Goal: Information Seeking & Learning: Check status

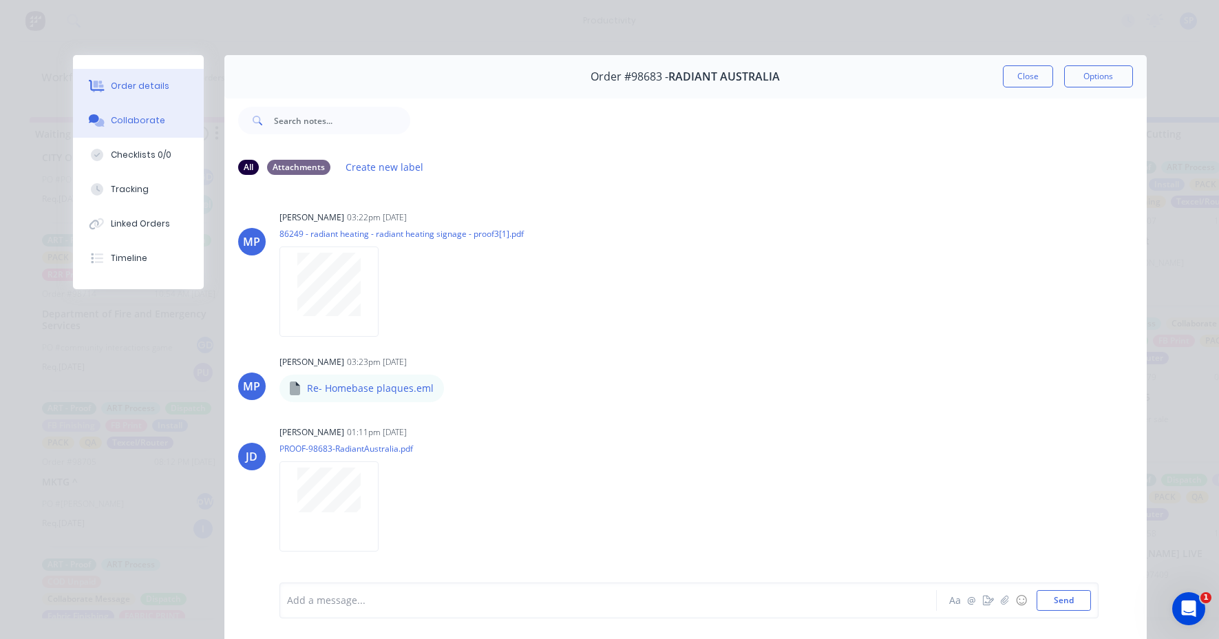
scroll to position [1330, 0]
click at [137, 83] on div "Order details" at bounding box center [140, 86] width 59 height 12
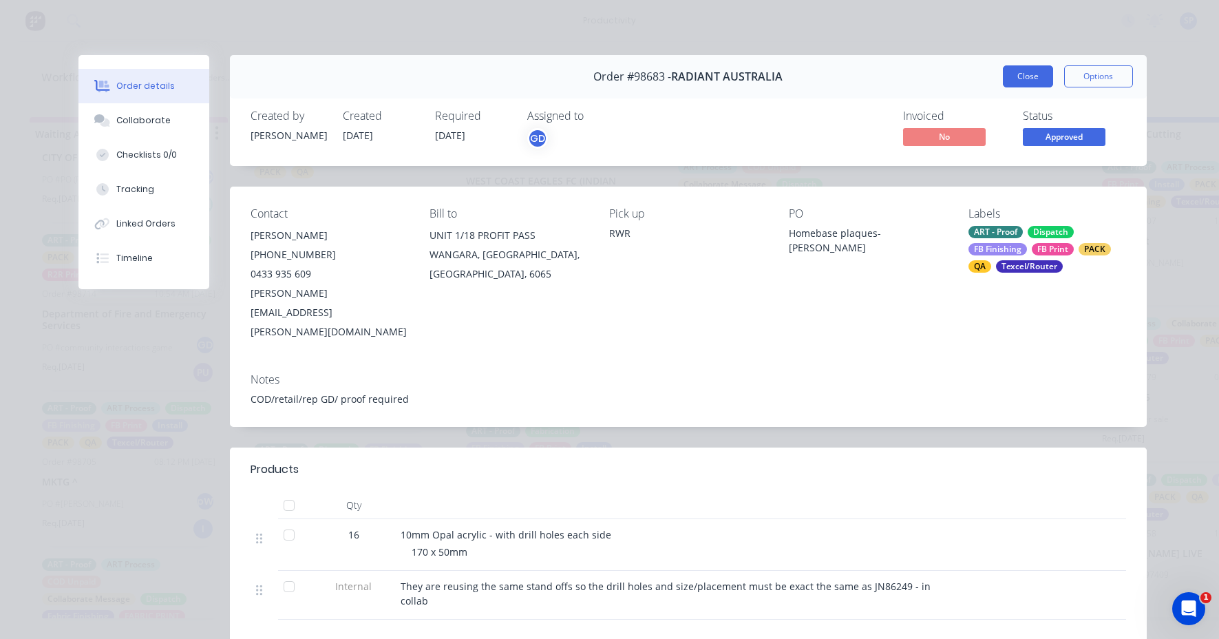
click at [1025, 75] on button "Close" at bounding box center [1028, 76] width 50 height 22
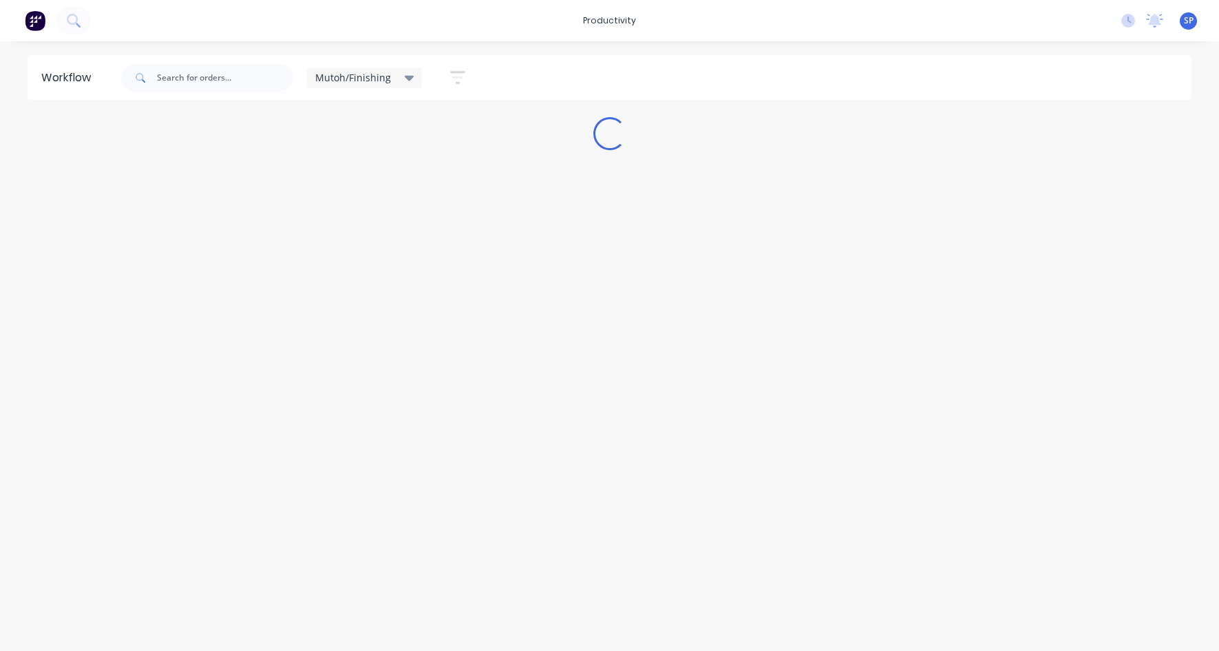
click at [407, 78] on icon at bounding box center [410, 79] width 10 height 6
click at [345, 174] on button "None" at bounding box center [390, 180] width 147 height 16
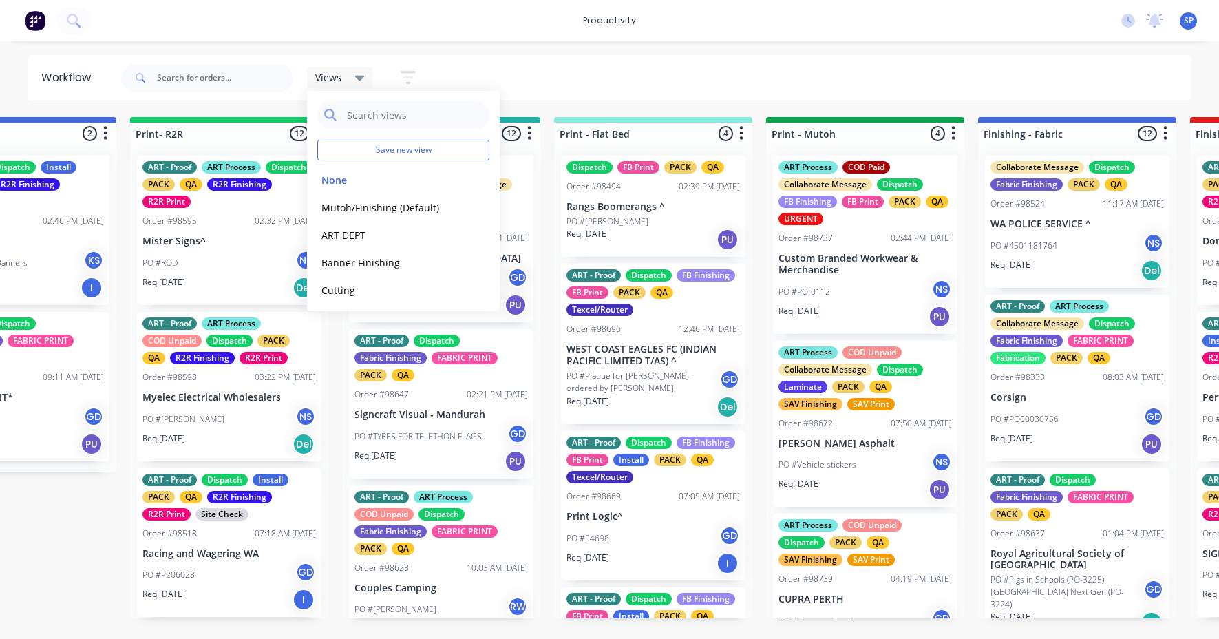
scroll to position [0, 1598]
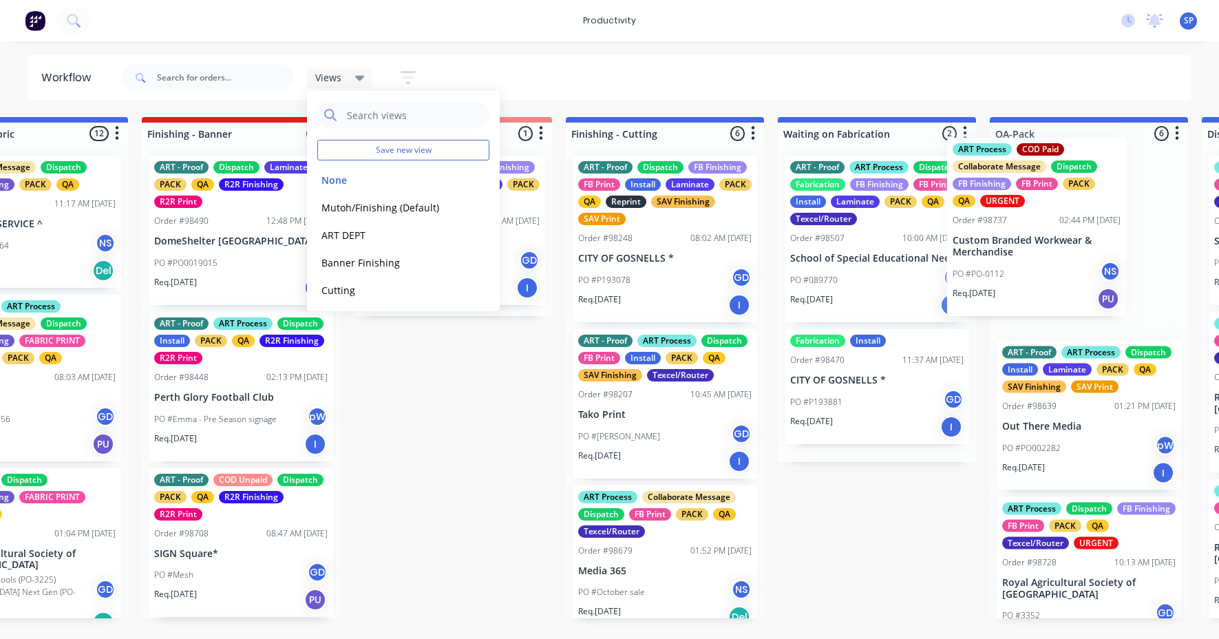
drag, startPoint x: 836, startPoint y: 284, endPoint x: 1018, endPoint y: 264, distance: 182.8
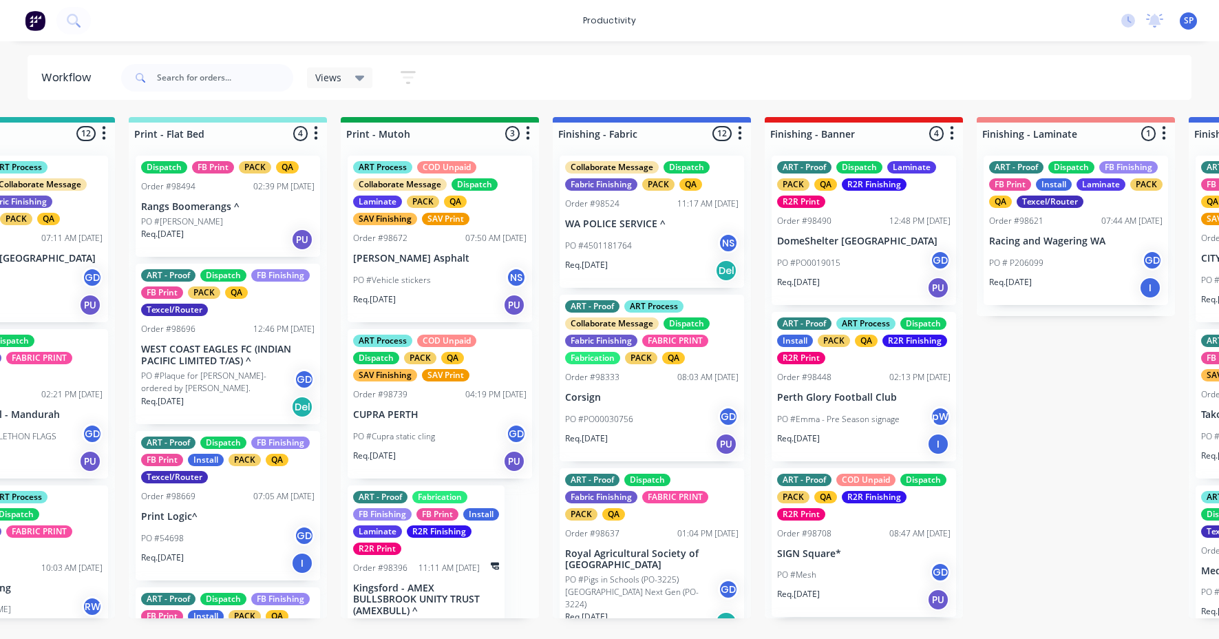
scroll to position [0, 2018]
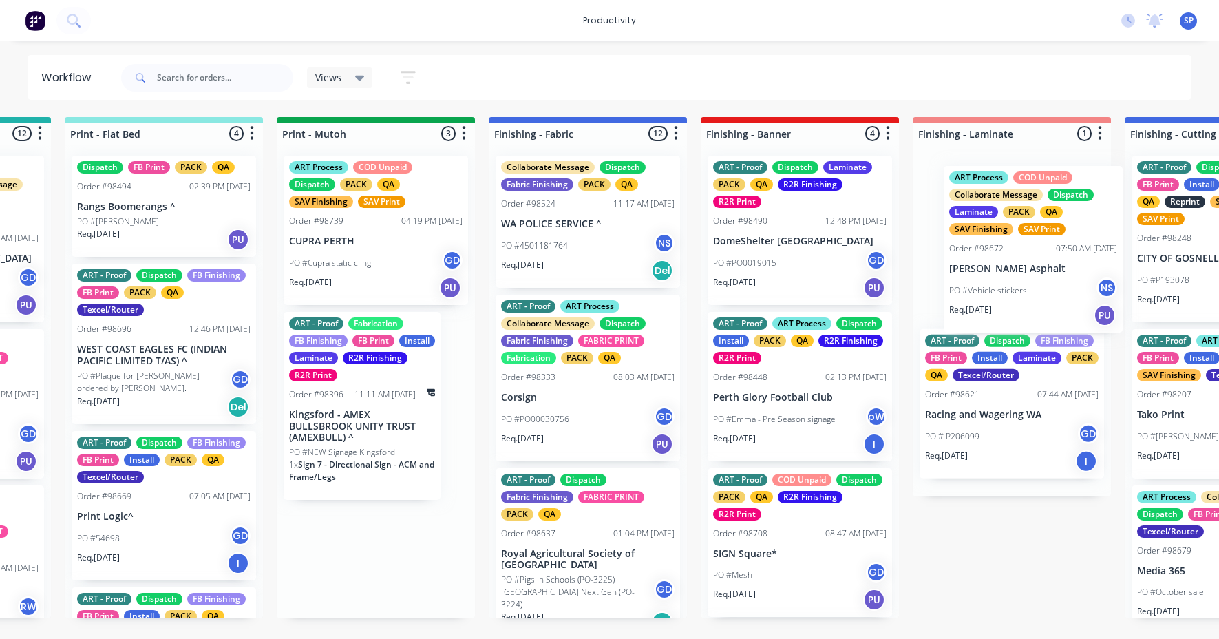
drag, startPoint x: 412, startPoint y: 266, endPoint x: 1001, endPoint y: 277, distance: 588.7
click at [1011, 277] on div "Submitted 6 Sort By Created date Required date Order number Customer name Most …" at bounding box center [550, 367] width 5290 height 501
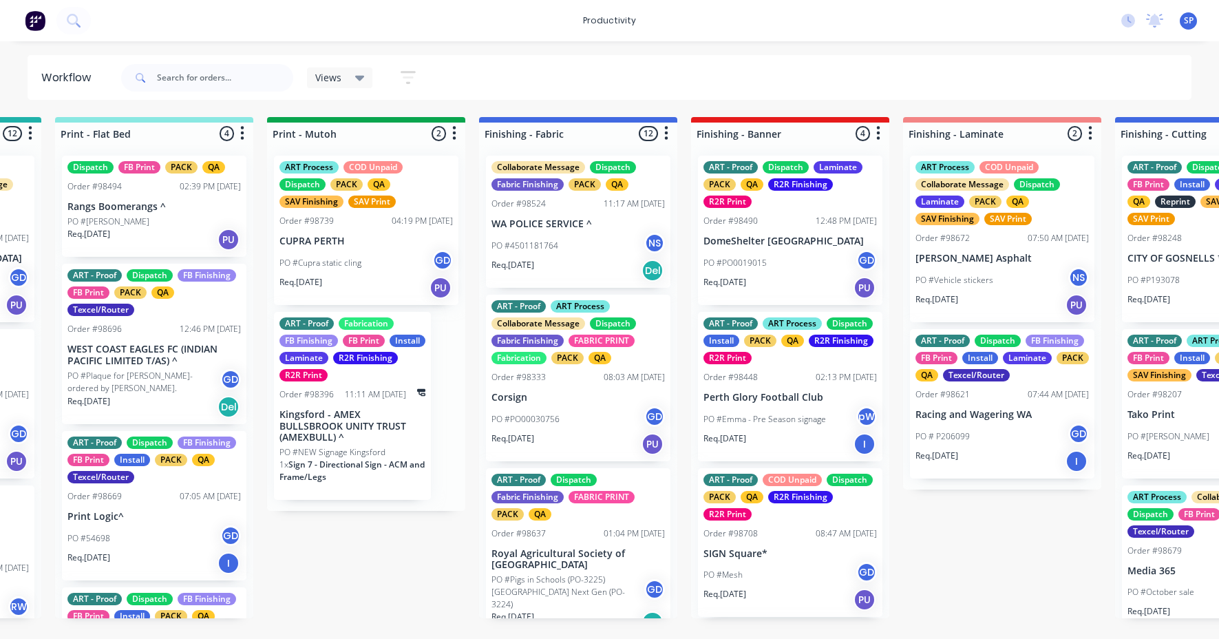
click at [331, 257] on p "PO #Cupra static cling" at bounding box center [320, 263] width 82 height 12
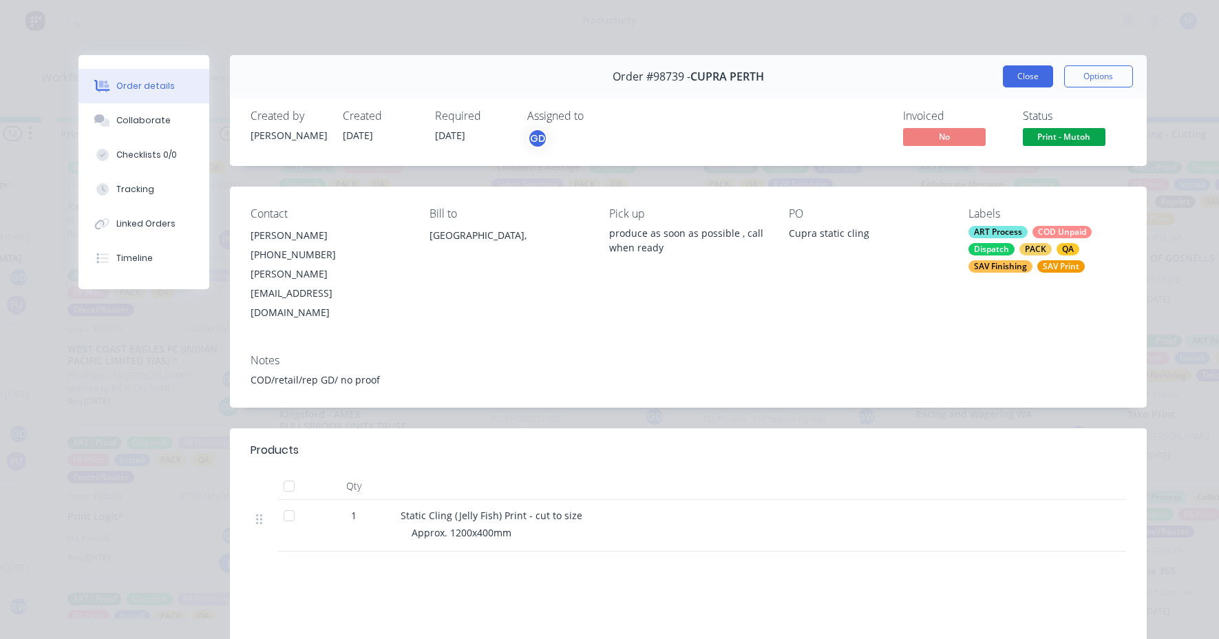
click at [1017, 76] on button "Close" at bounding box center [1028, 76] width 50 height 22
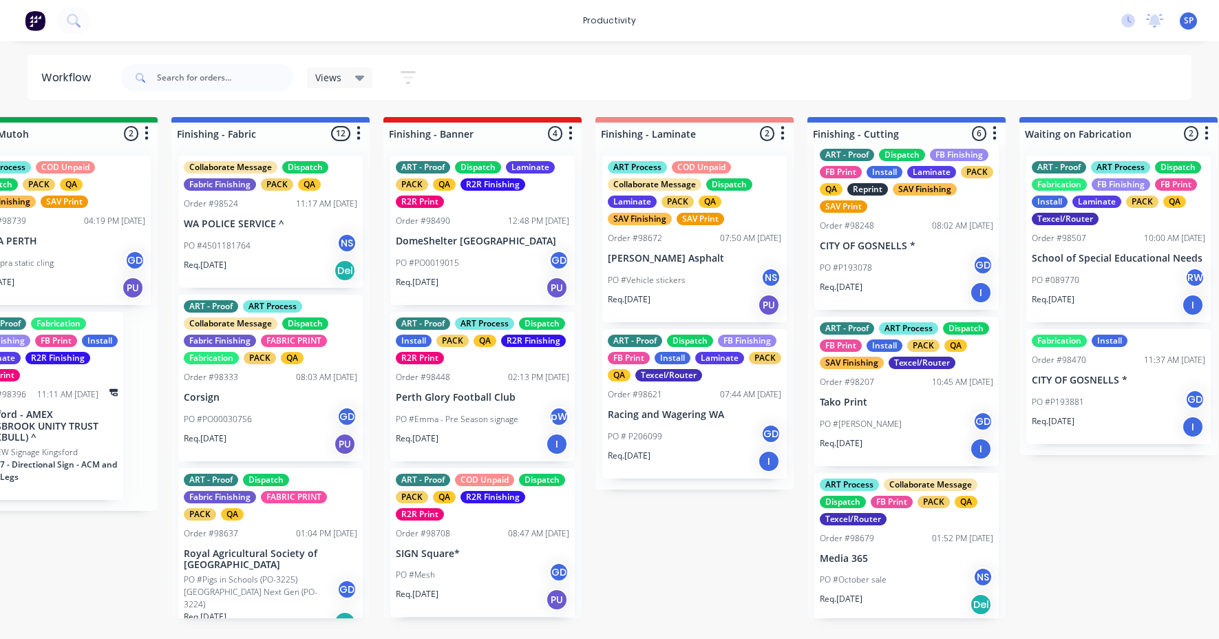
scroll to position [0, 0]
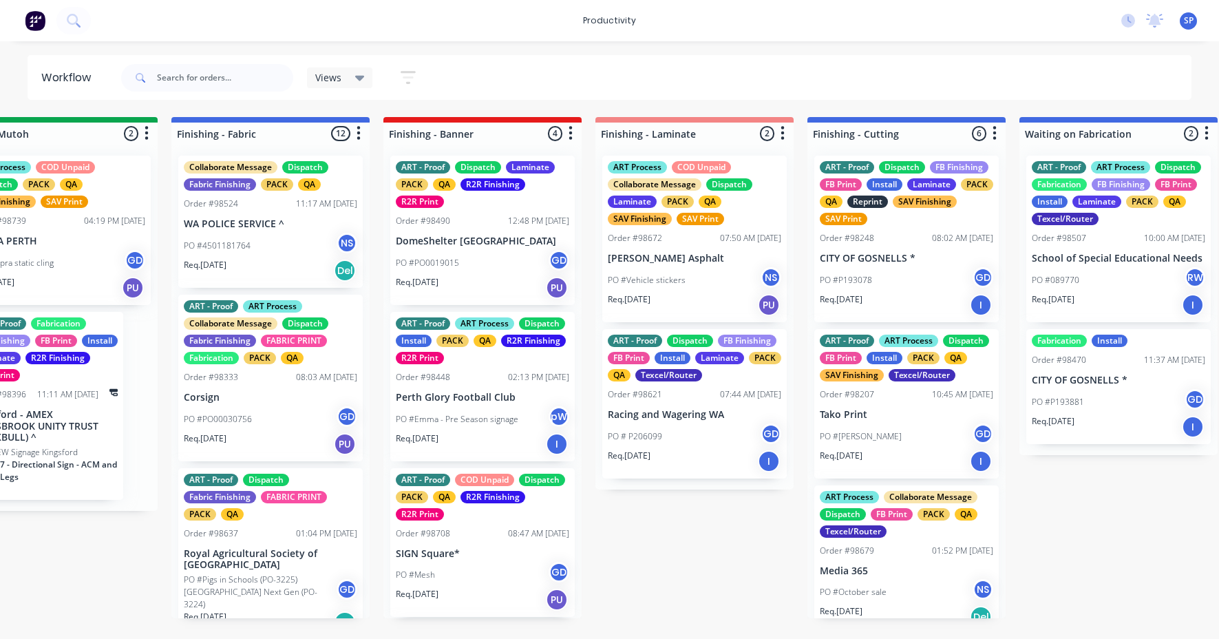
click at [862, 258] on p "CITY OF GOSNELLS *" at bounding box center [906, 259] width 173 height 12
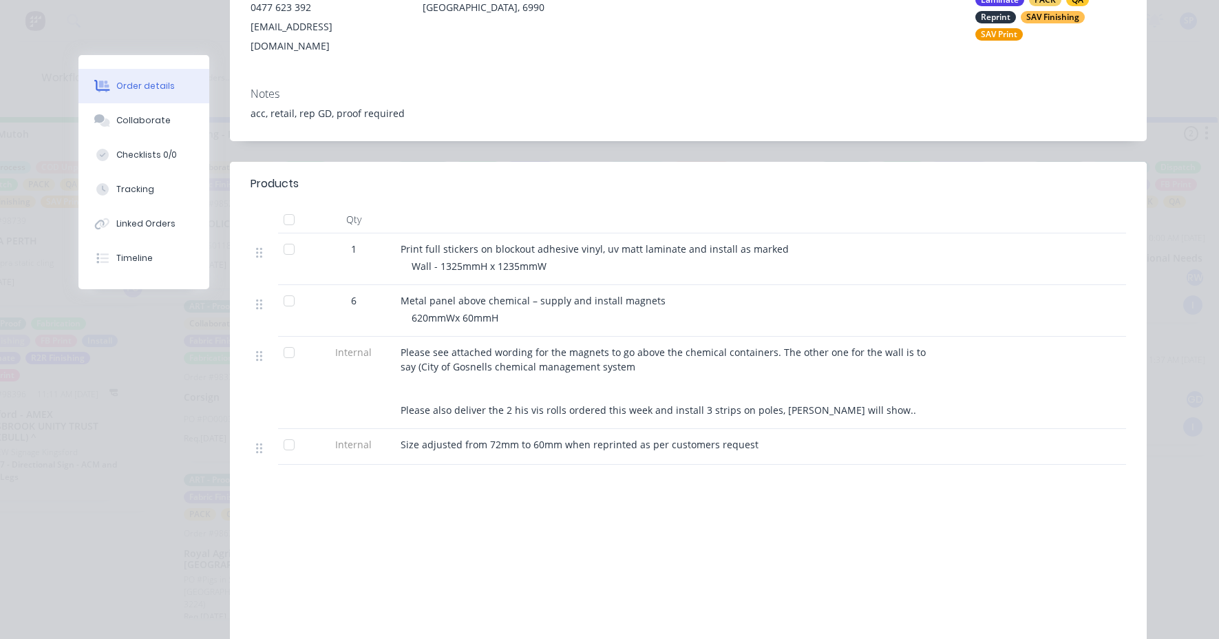
scroll to position [344, 0]
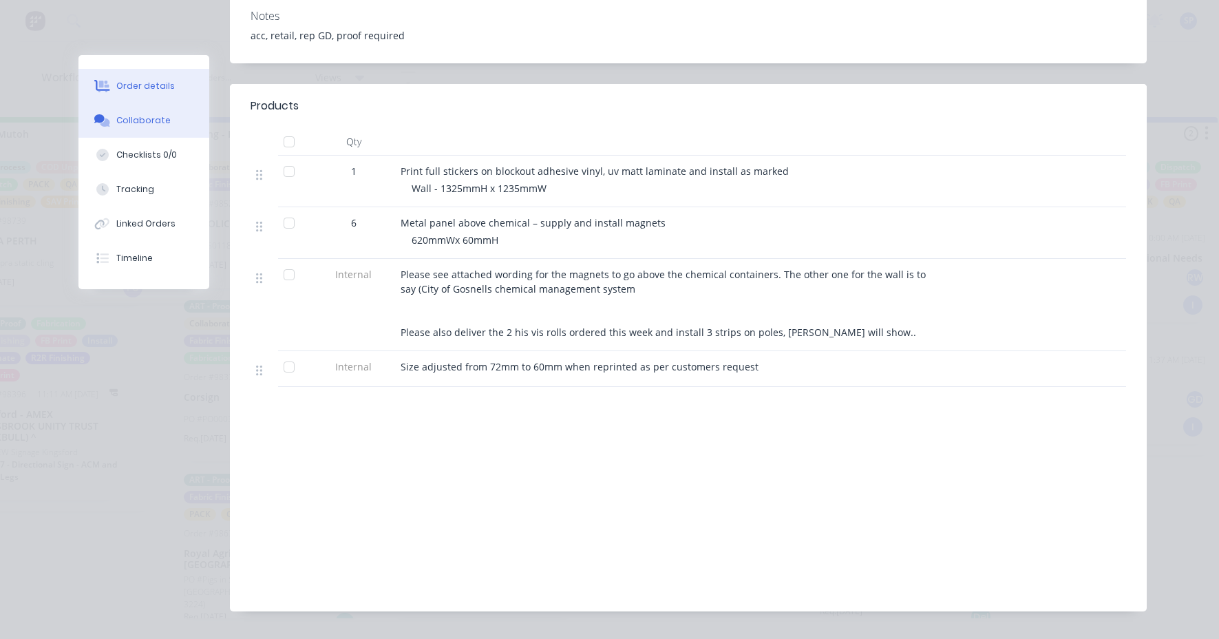
click at [137, 120] on div "Collaborate" at bounding box center [143, 120] width 54 height 12
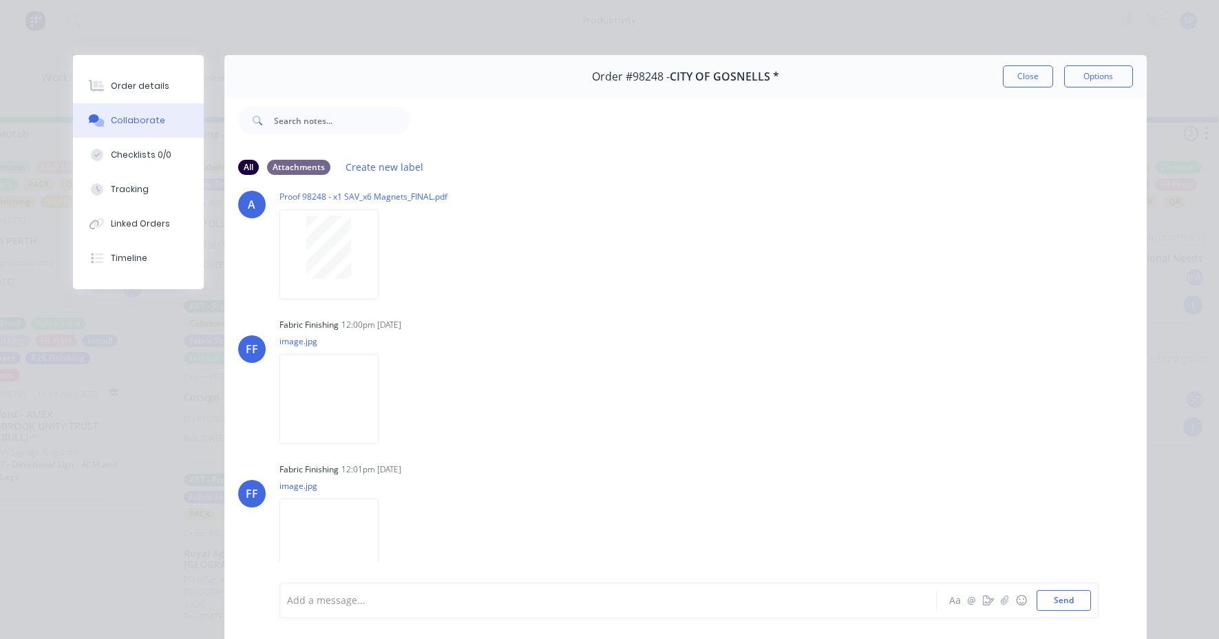
scroll to position [34, 0]
click at [1024, 76] on button "Close" at bounding box center [1028, 76] width 50 height 22
